Goal: Navigation & Orientation: Find specific page/section

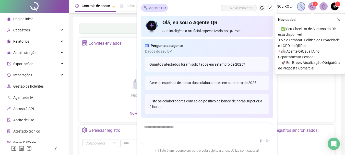
click at [26, 19] on span "Página inicial" at bounding box center [23, 19] width 21 height 4
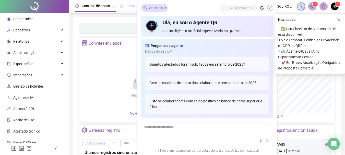
click at [270, 8] on icon "shrink" at bounding box center [270, 8] width 4 height 4
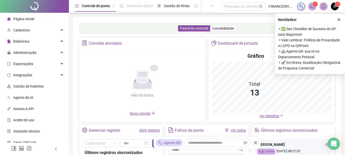
click at [269, 116] on span "Ver detalhes" at bounding box center [269, 116] width 20 height 4
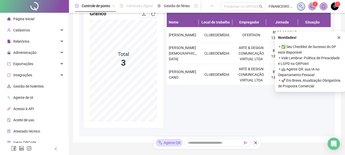
scroll to position [51, 0]
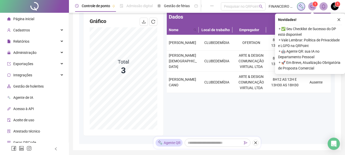
click at [33, 20] on span "Página inicial" at bounding box center [23, 19] width 21 height 4
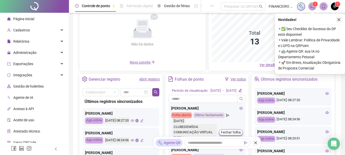
click at [340, 19] on icon "close" at bounding box center [339, 20] width 4 height 4
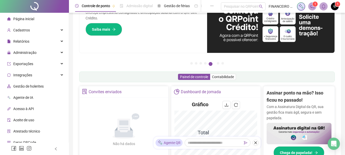
scroll to position [51, 0]
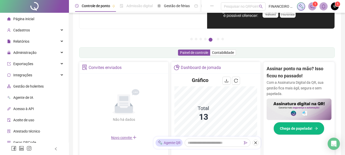
click at [20, 18] on span "Página inicial" at bounding box center [23, 19] width 21 height 4
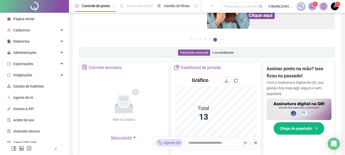
click at [20, 18] on span "Página inicial" at bounding box center [23, 19] width 21 height 4
